Goal: Navigation & Orientation: Understand site structure

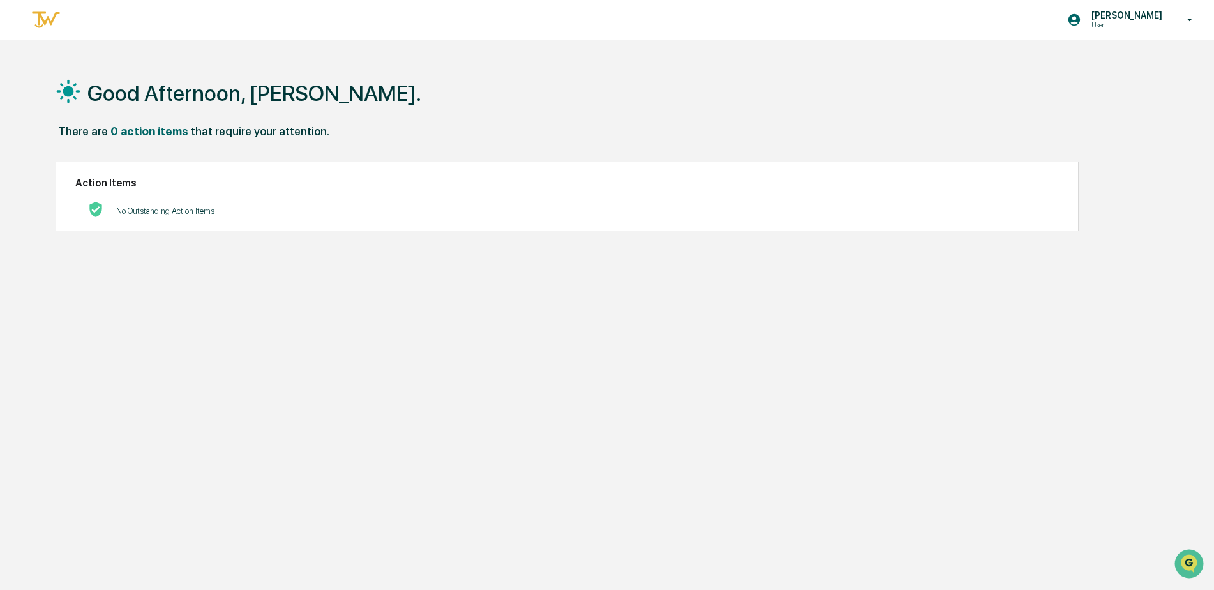
click at [1143, 24] on p "User" at bounding box center [1124, 24] width 87 height 9
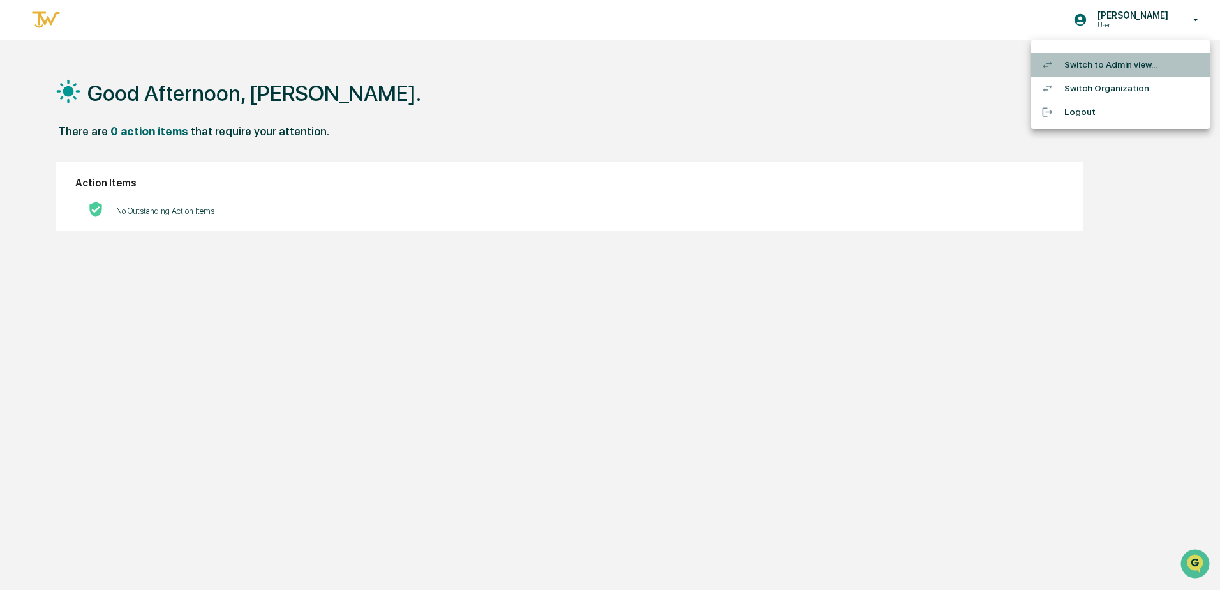
click at [1086, 68] on li "Switch to Admin view..." at bounding box center [1120, 65] width 179 height 24
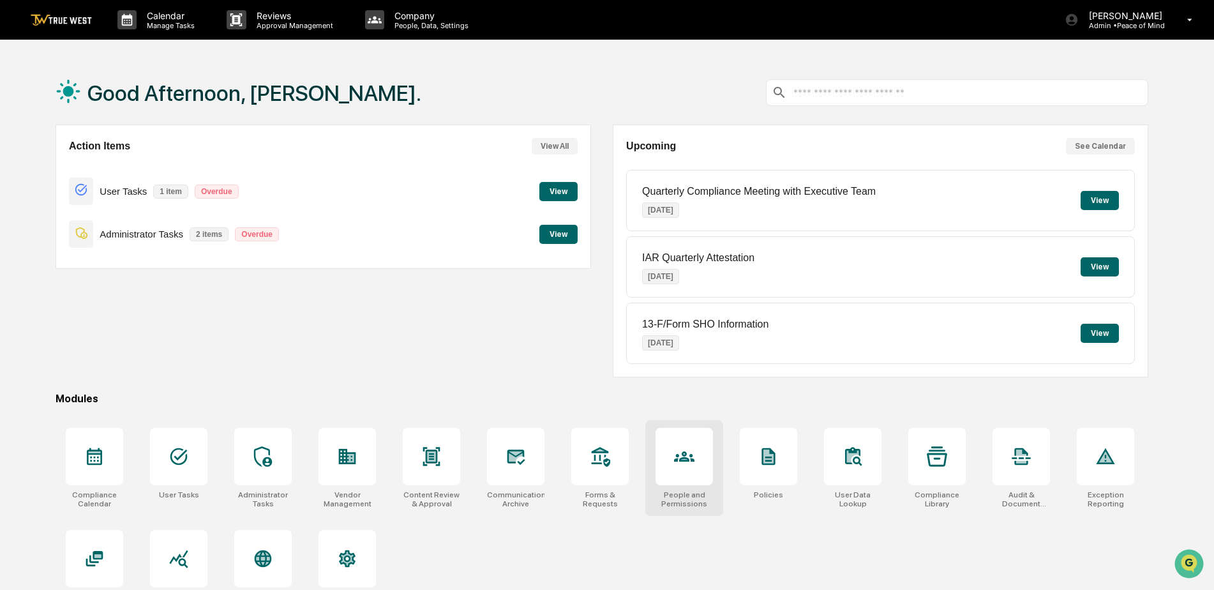
click at [685, 466] on icon at bounding box center [684, 456] width 20 height 20
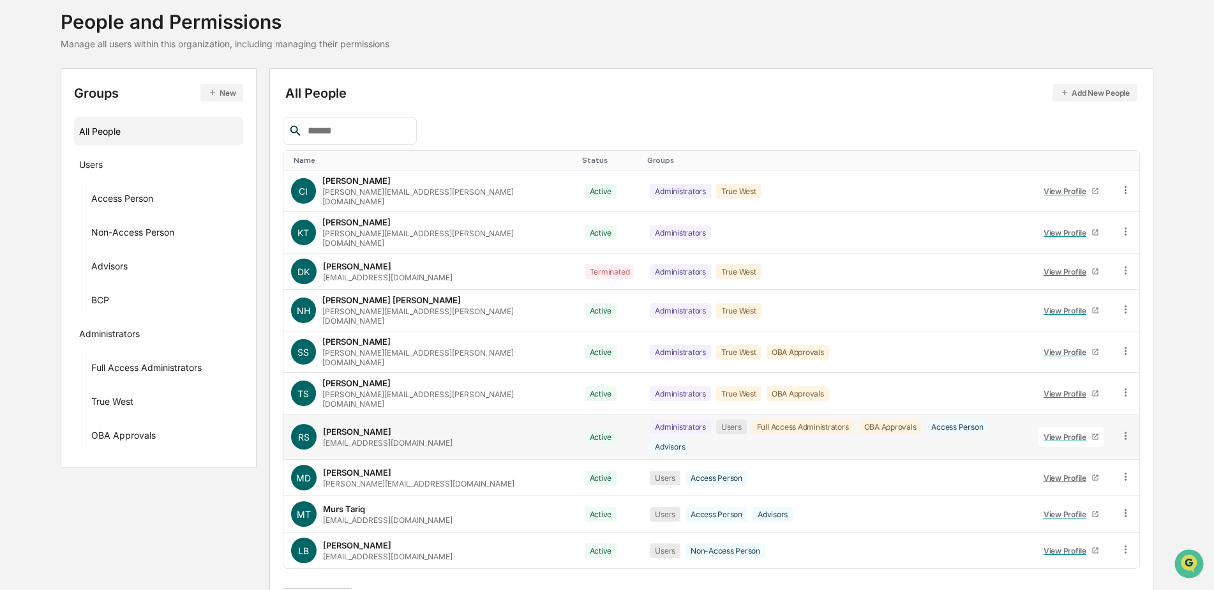
scroll to position [77, 0]
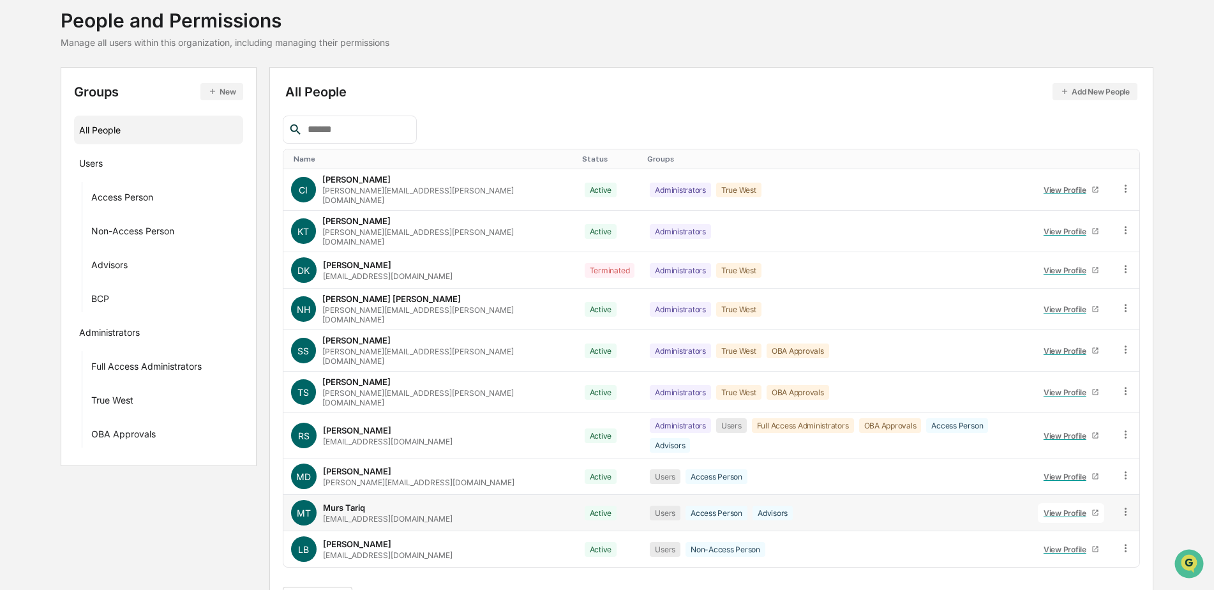
click at [1052, 508] on div "View Profile" at bounding box center [1067, 513] width 48 height 10
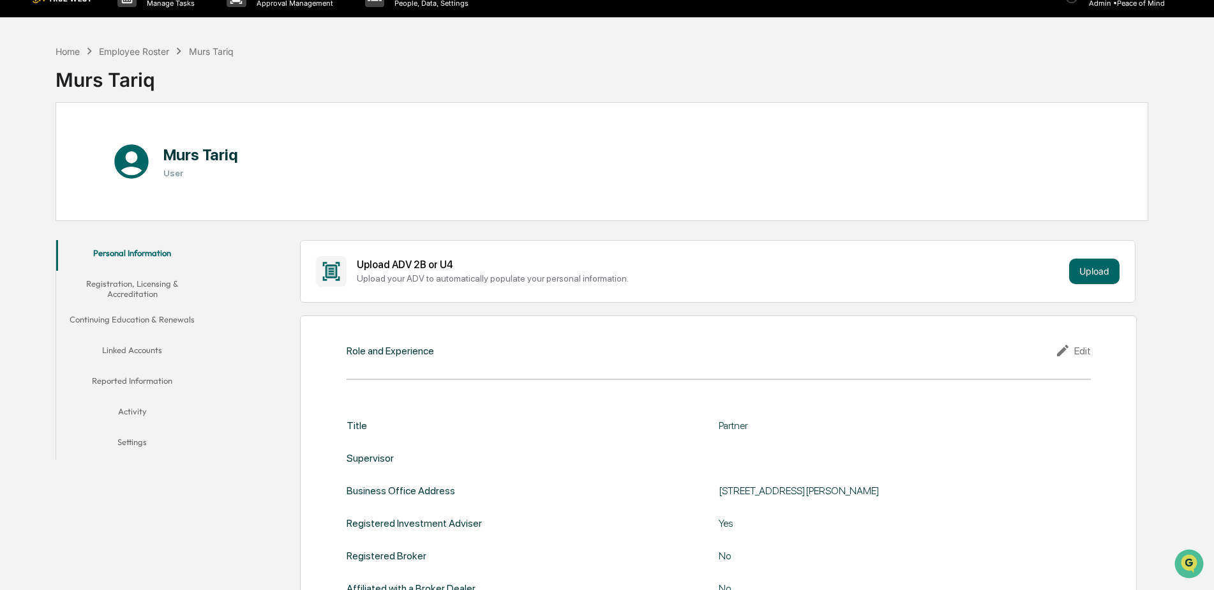
scroll to position [13, 0]
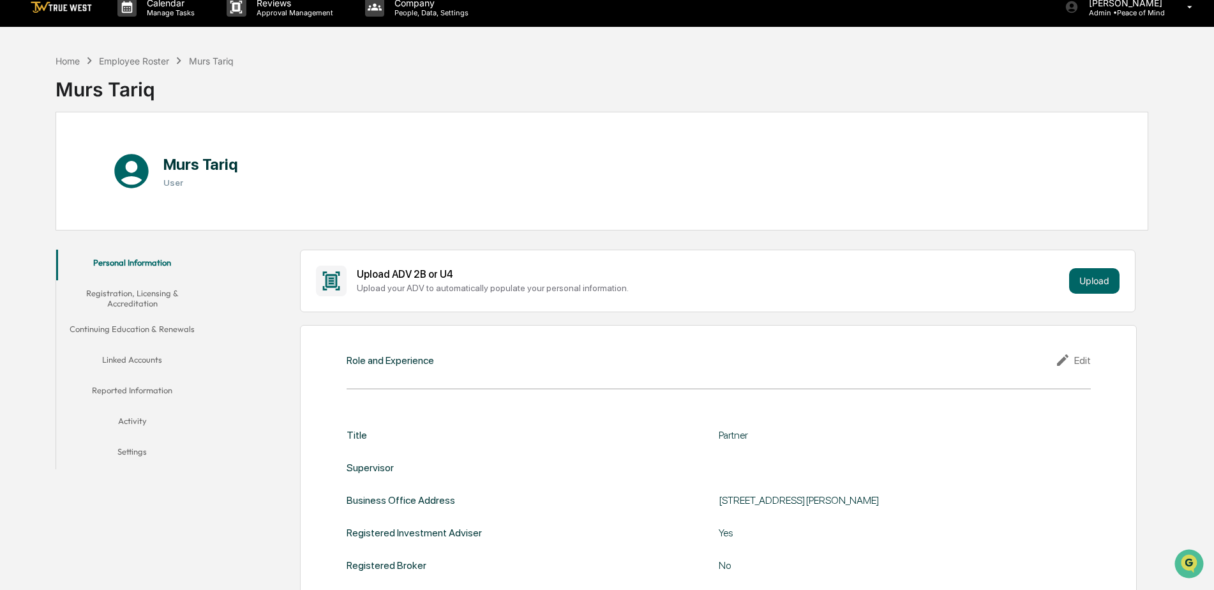
click at [133, 359] on button "Linked Accounts" at bounding box center [132, 361] width 152 height 31
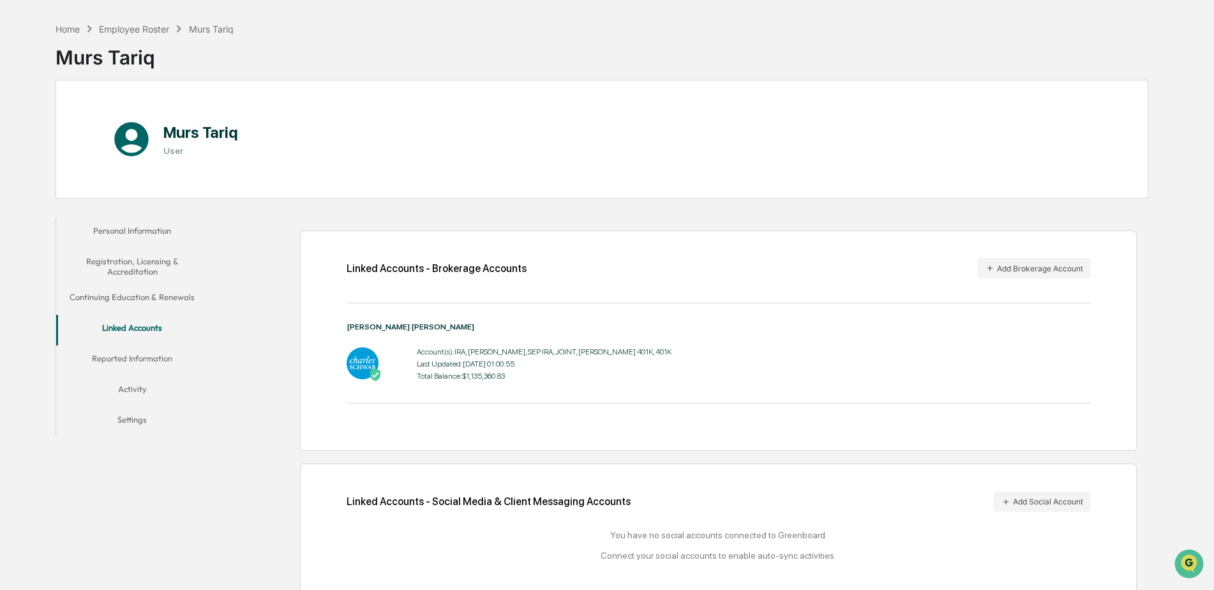
scroll to position [62, 0]
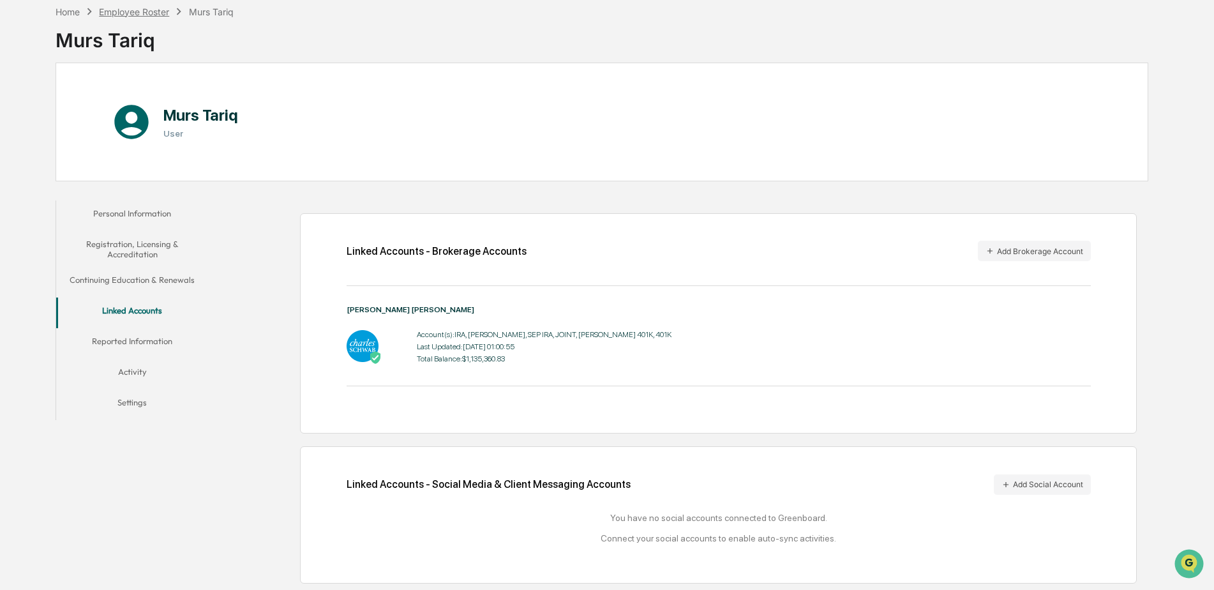
click at [148, 13] on div "Employee Roster" at bounding box center [134, 11] width 70 height 11
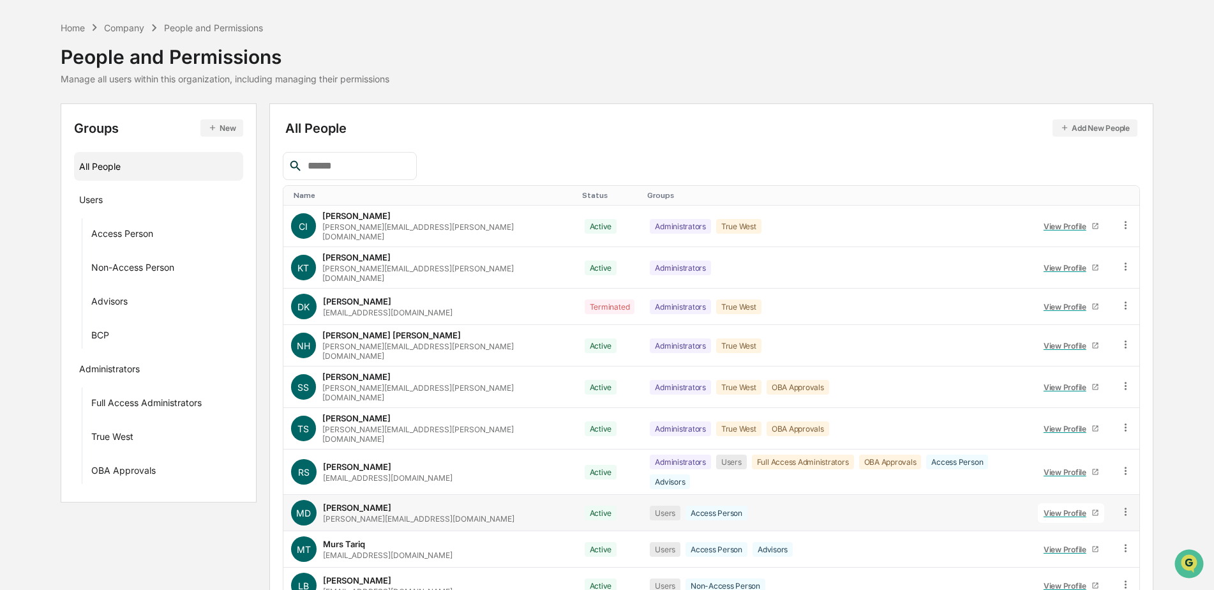
scroll to position [77, 0]
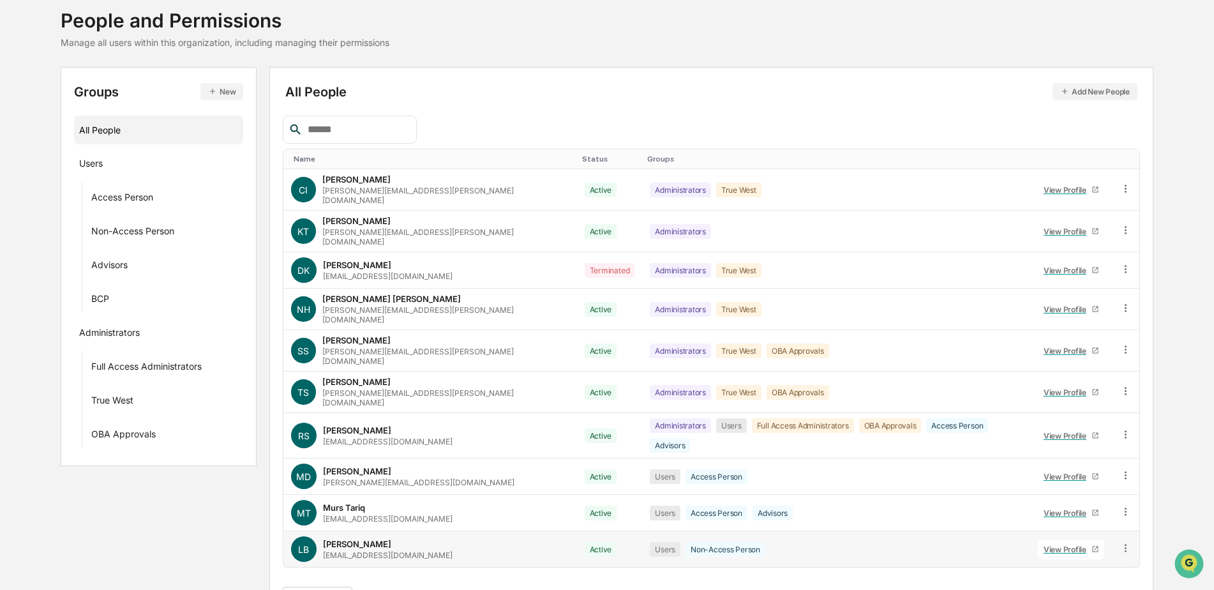
click at [1080, 544] on div "View Profile" at bounding box center [1067, 549] width 48 height 10
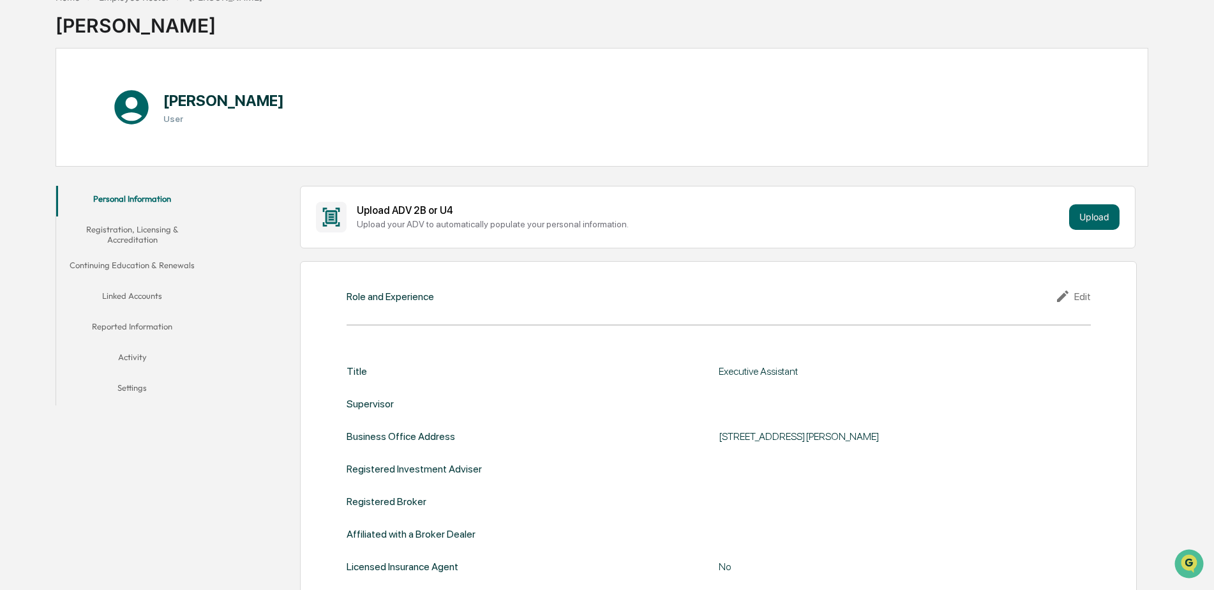
click at [122, 292] on button "Linked Accounts" at bounding box center [132, 298] width 152 height 31
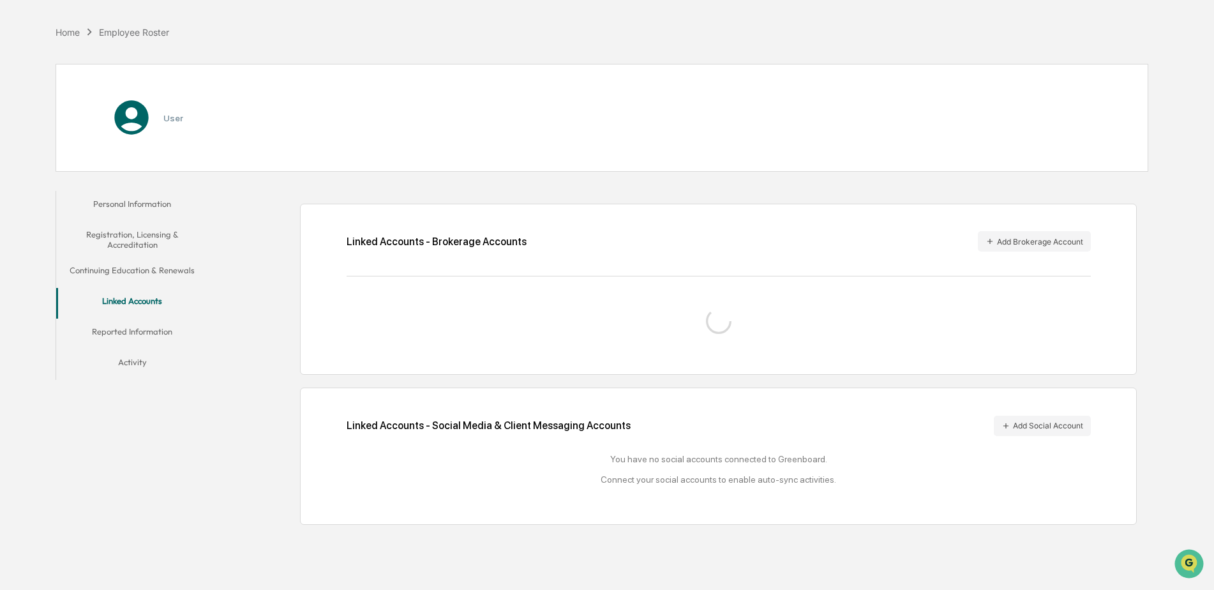
scroll to position [61, 0]
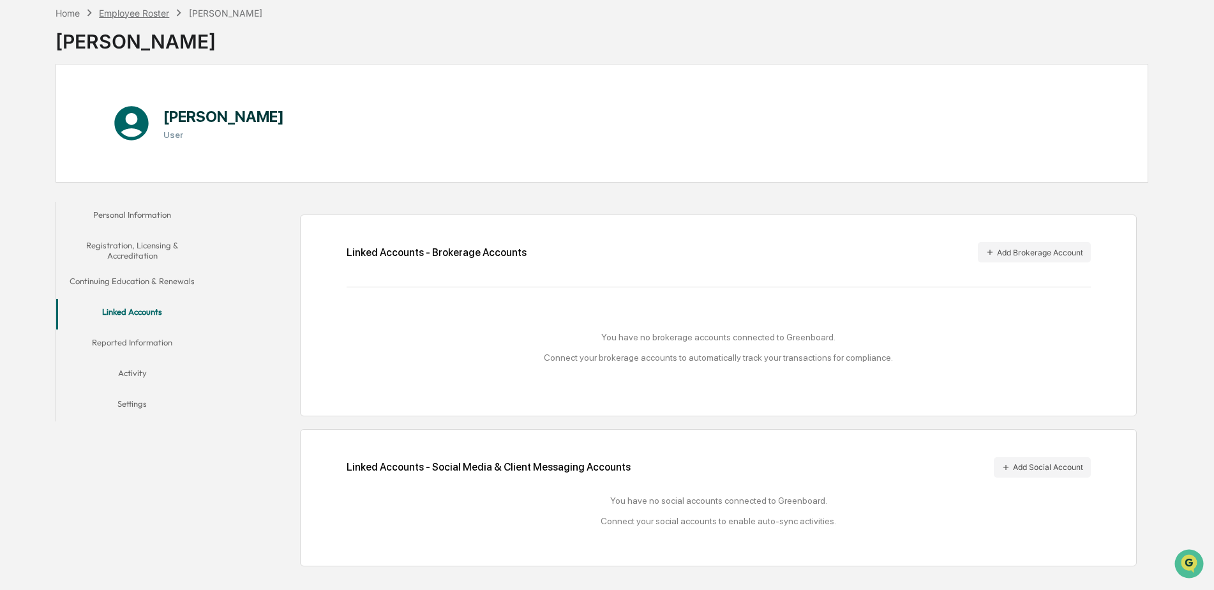
click at [143, 14] on div "Employee Roster" at bounding box center [134, 13] width 70 height 11
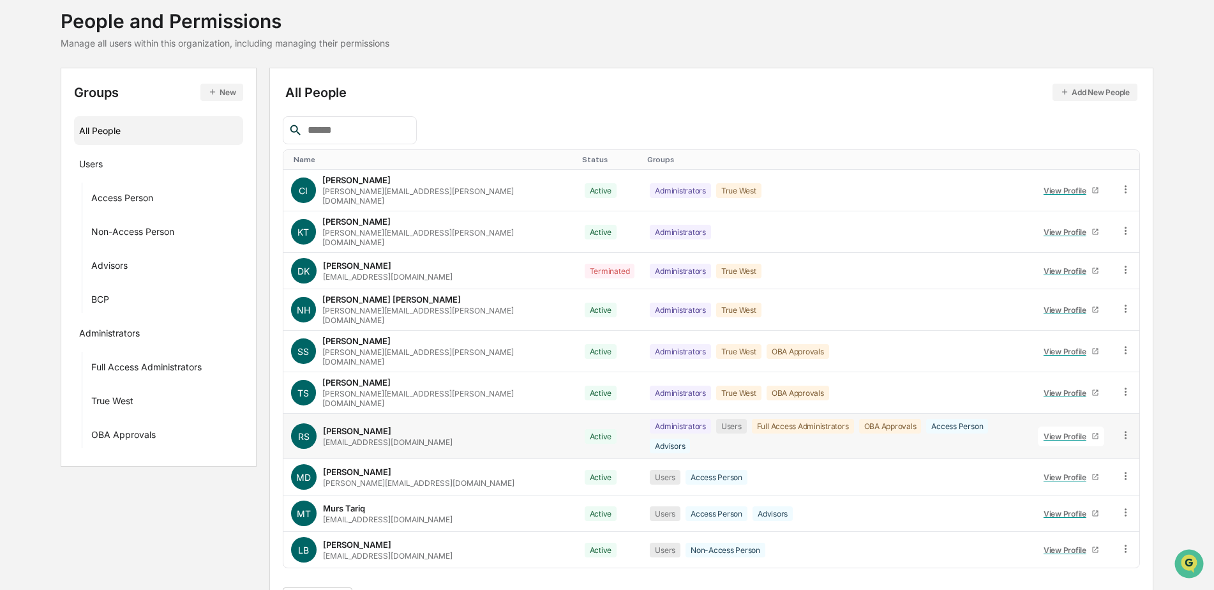
scroll to position [77, 0]
click at [1071, 472] on div "View Profile" at bounding box center [1067, 477] width 48 height 10
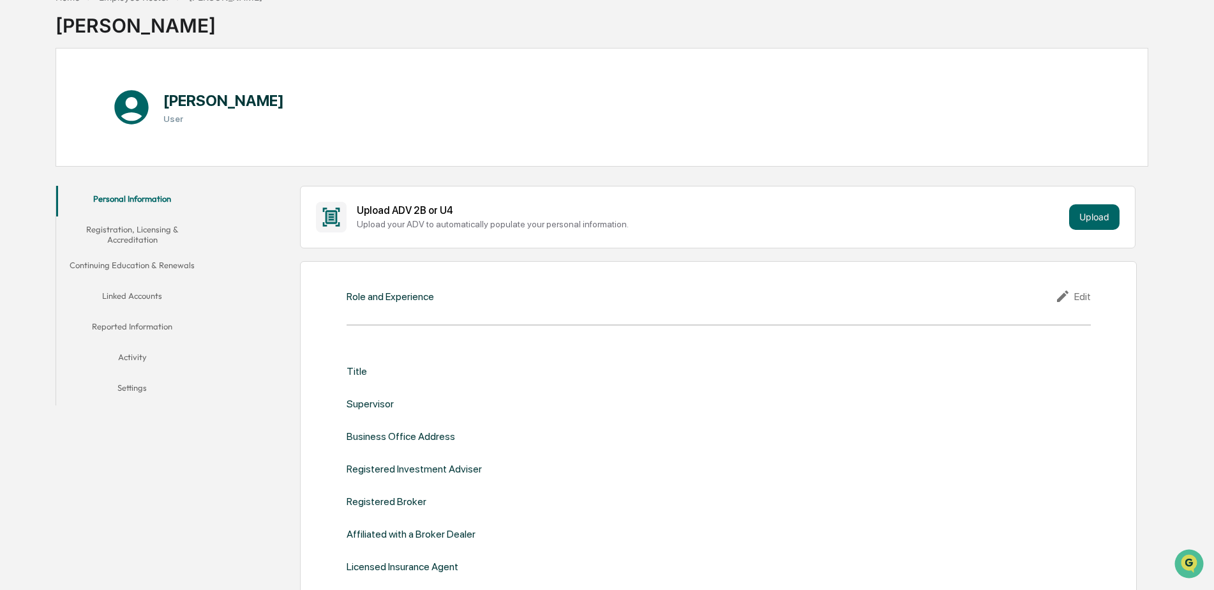
click at [146, 295] on button "Linked Accounts" at bounding box center [132, 298] width 152 height 31
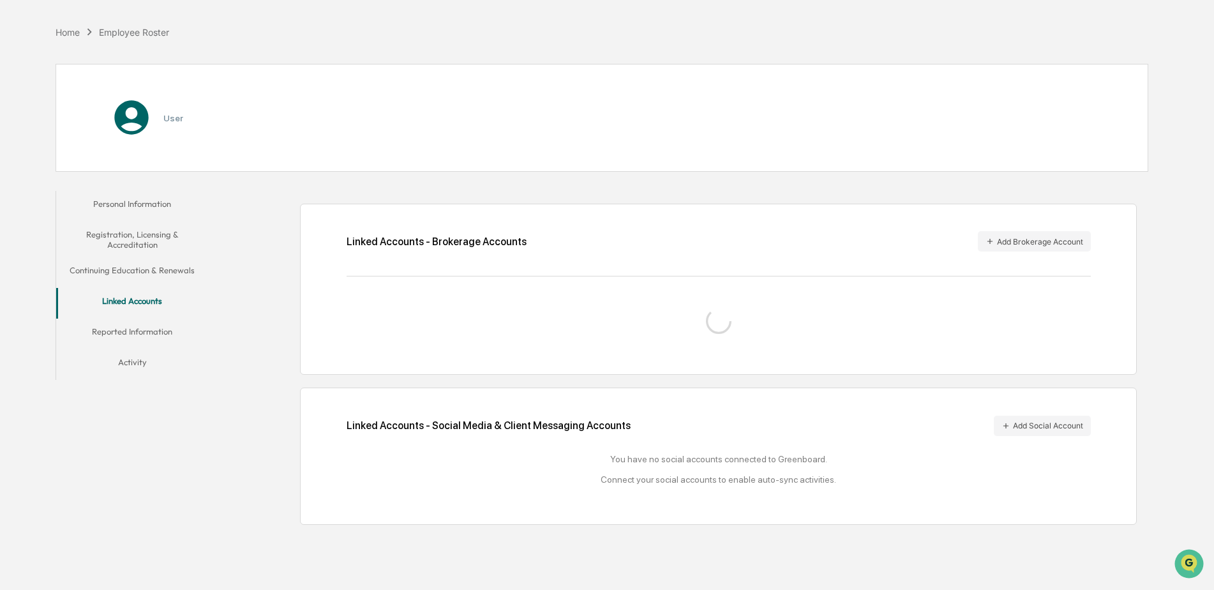
scroll to position [61, 0]
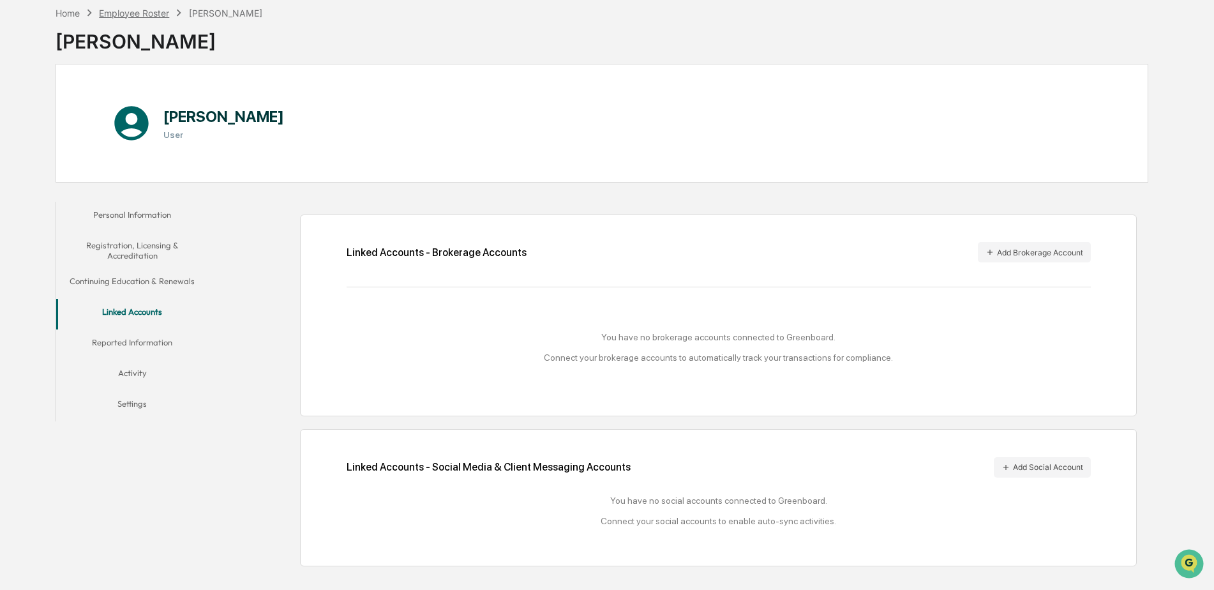
click at [132, 13] on div "Employee Roster" at bounding box center [134, 13] width 70 height 11
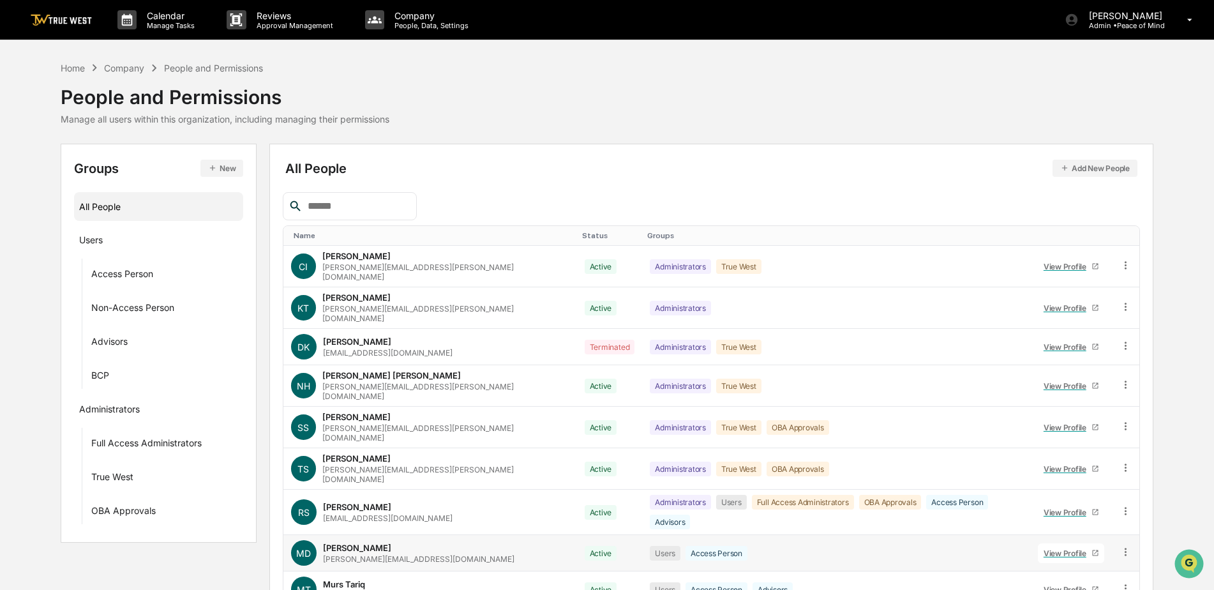
scroll to position [77, 0]
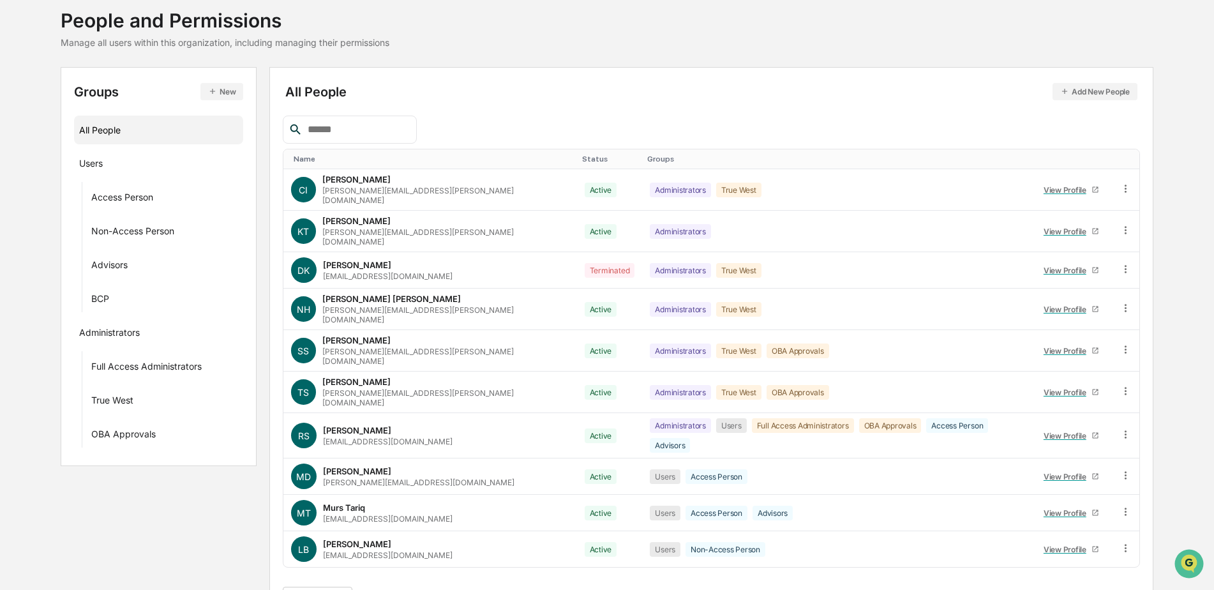
click at [446, 589] on button ">" at bounding box center [442, 598] width 13 height 11
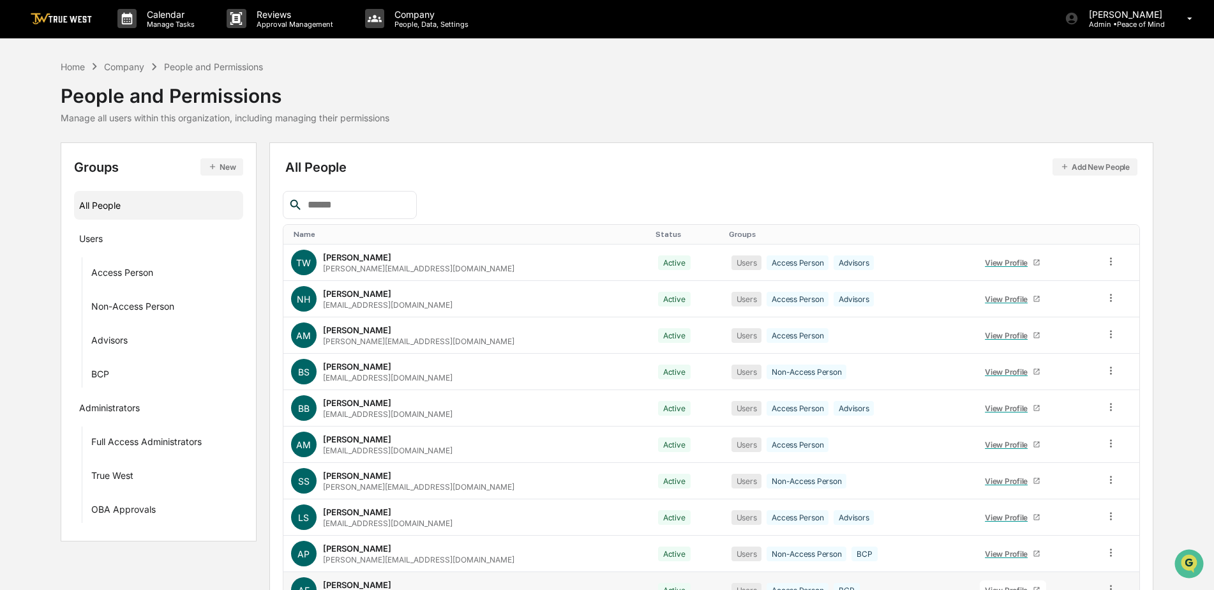
scroll to position [0, 0]
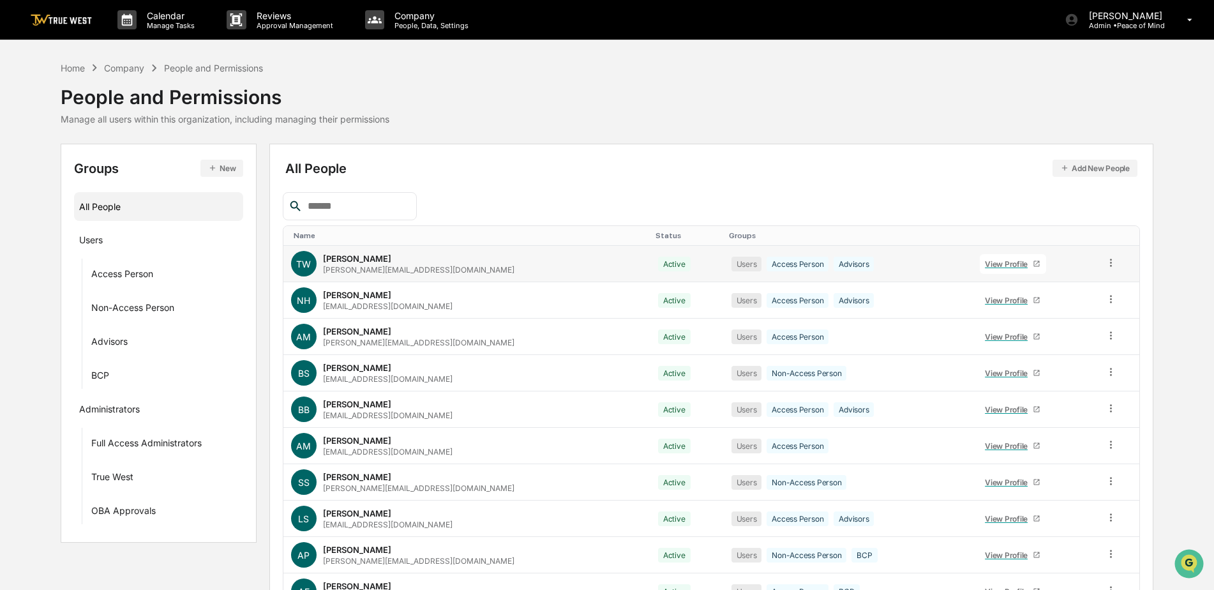
click at [985, 267] on div "View Profile" at bounding box center [1009, 264] width 48 height 10
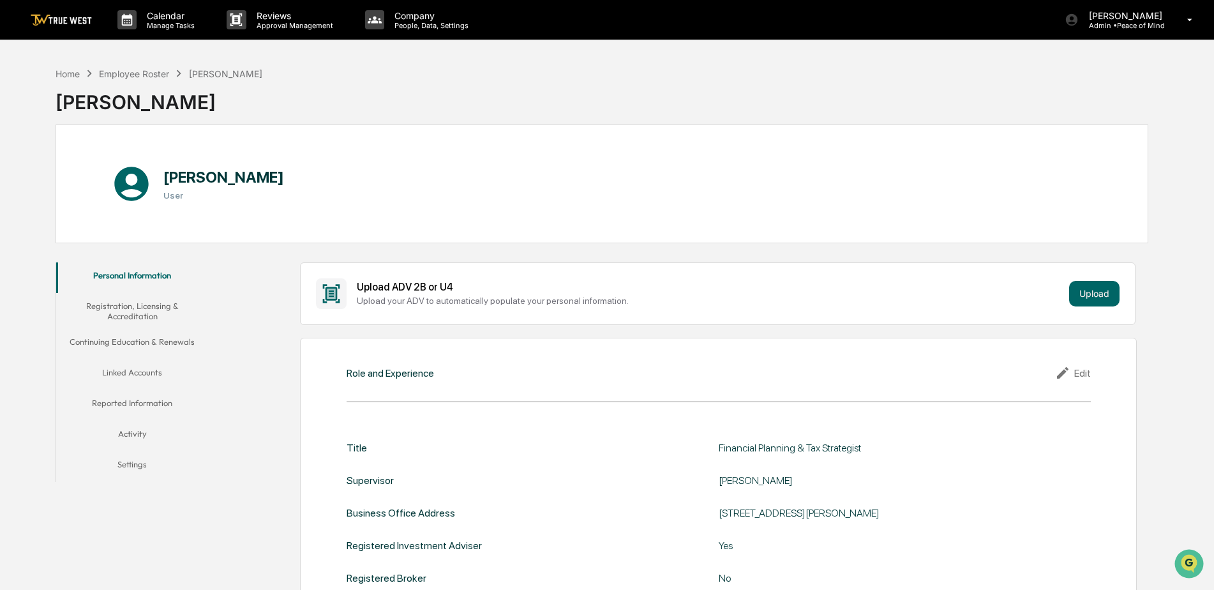
click at [128, 372] on button "Linked Accounts" at bounding box center [132, 374] width 152 height 31
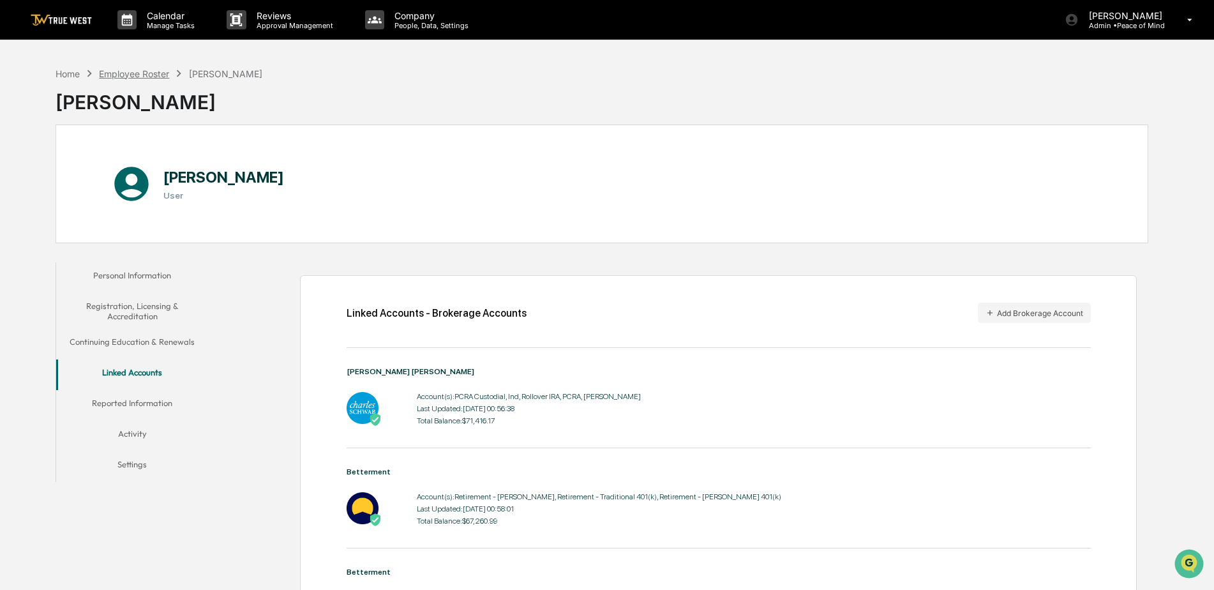
click at [128, 71] on div "Employee Roster" at bounding box center [134, 73] width 70 height 11
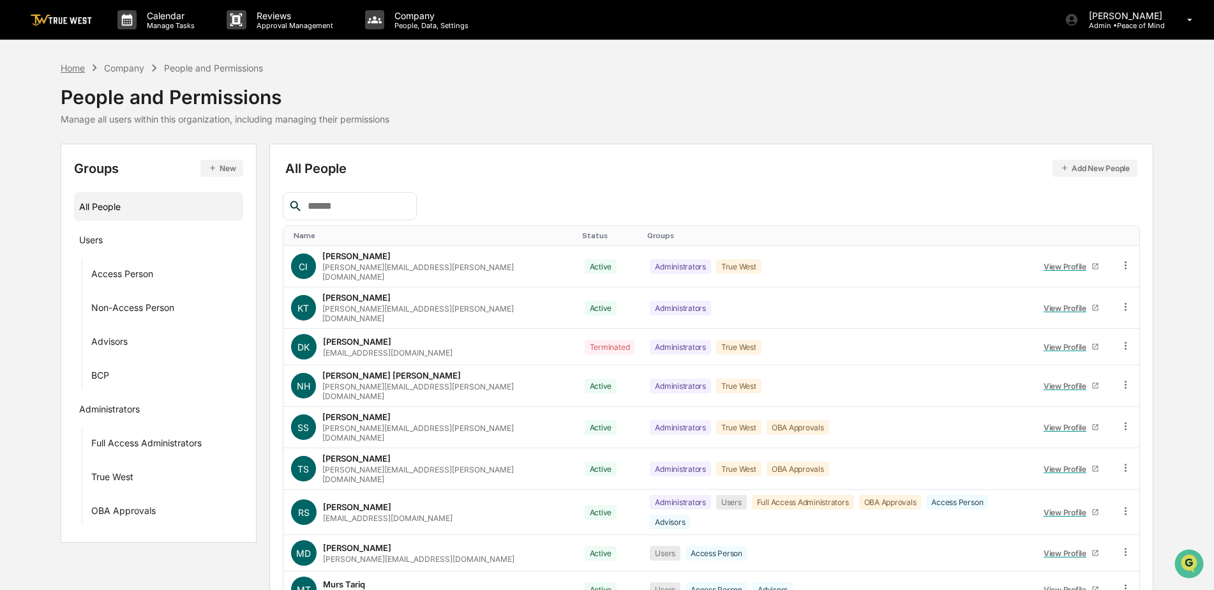
click at [63, 70] on div "Home" at bounding box center [73, 68] width 24 height 11
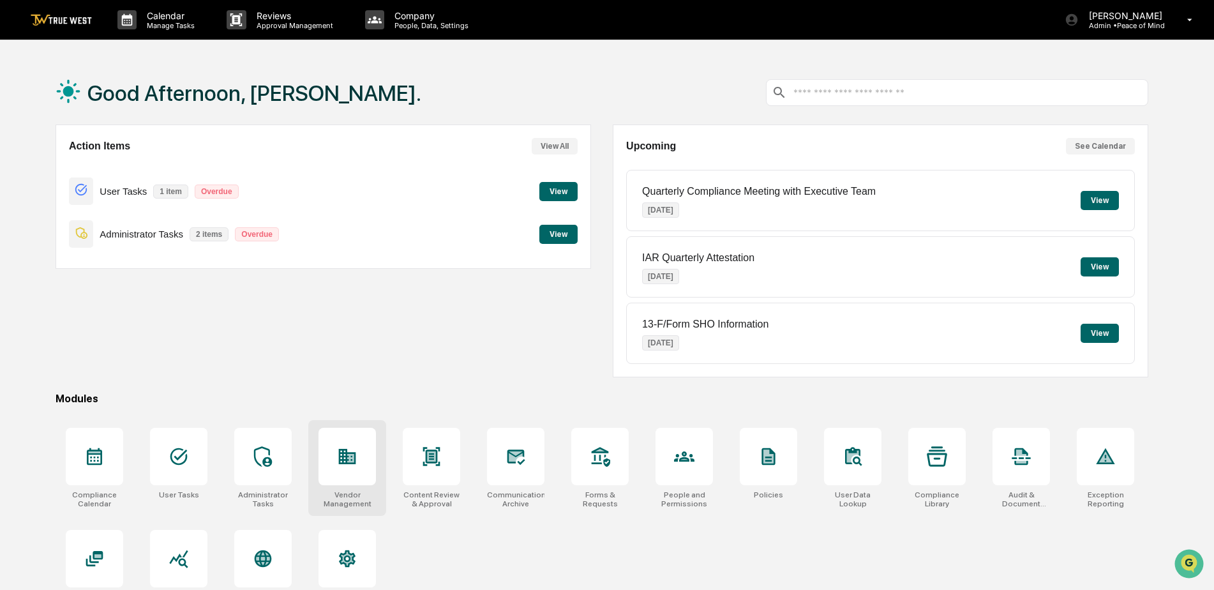
click at [355, 450] on icon at bounding box center [347, 456] width 20 height 20
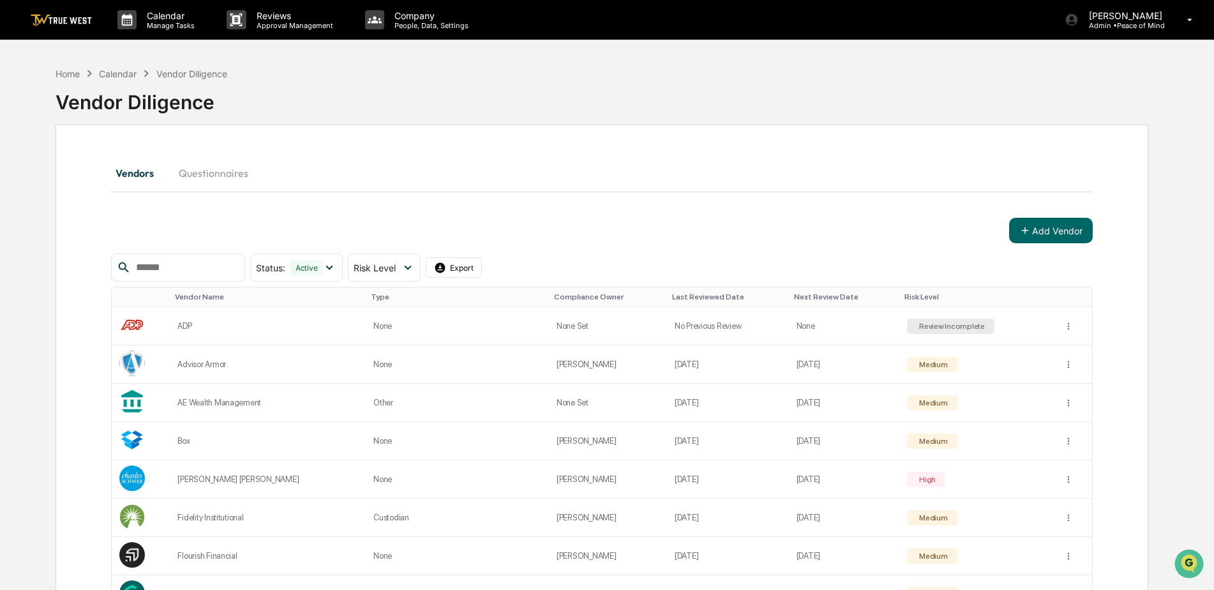
click at [197, 219] on div "Add Vendor" at bounding box center [602, 231] width 982 height 26
click at [65, 74] on div "Home" at bounding box center [68, 73] width 24 height 11
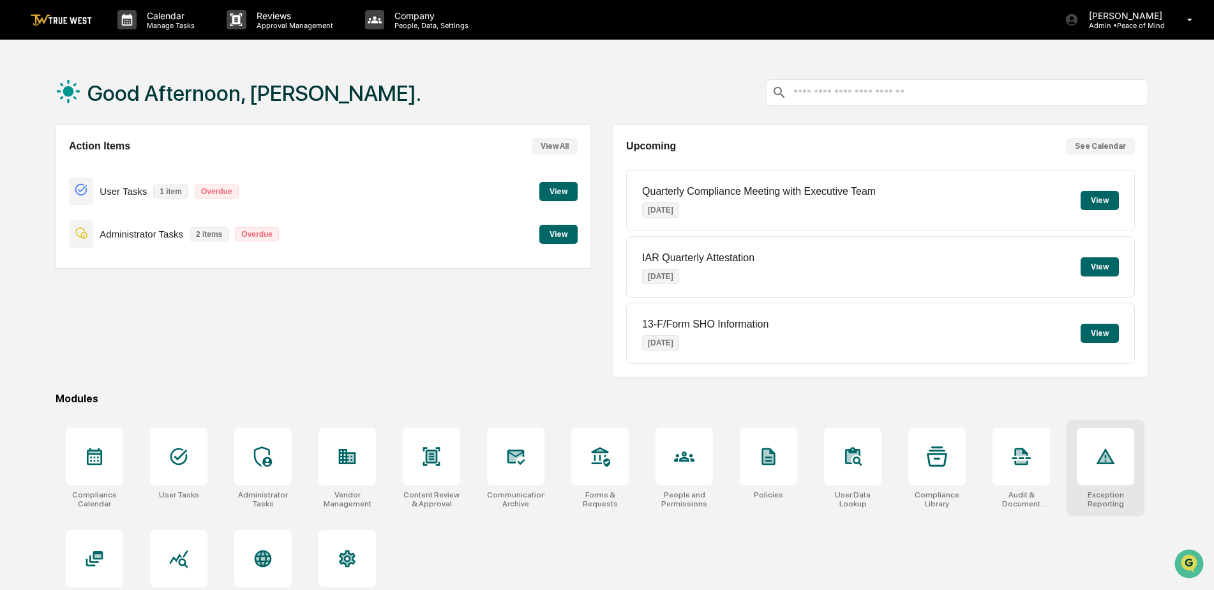
click at [1099, 443] on div at bounding box center [1104, 456] width 57 height 57
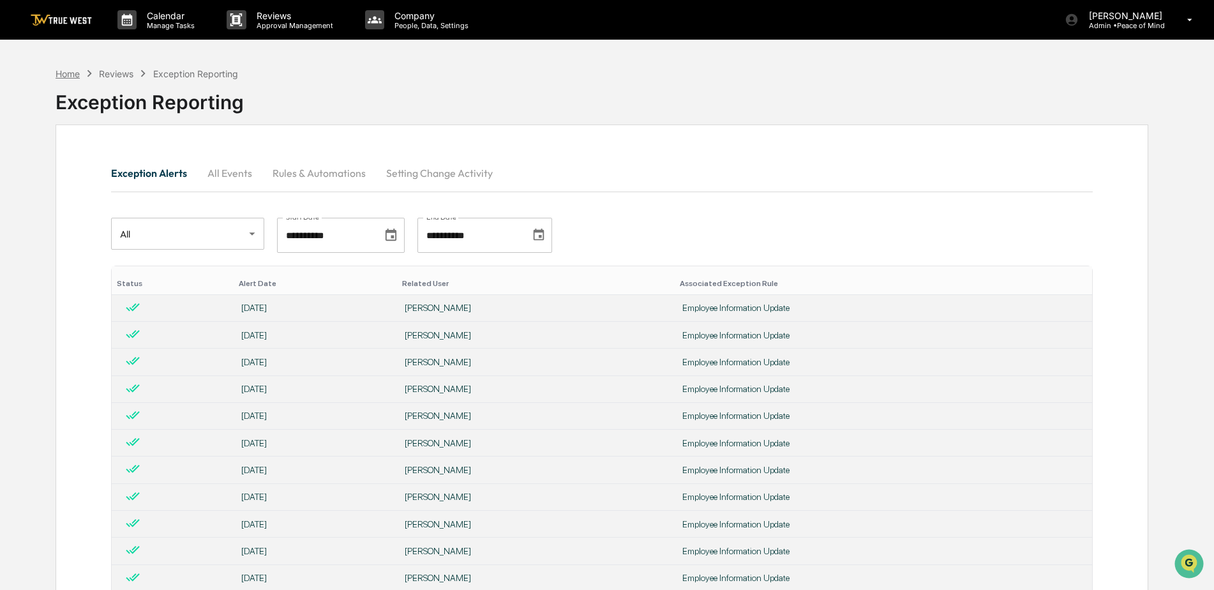
click at [77, 71] on div "Home" at bounding box center [68, 73] width 24 height 11
